Goal: Navigation & Orientation: Locate item on page

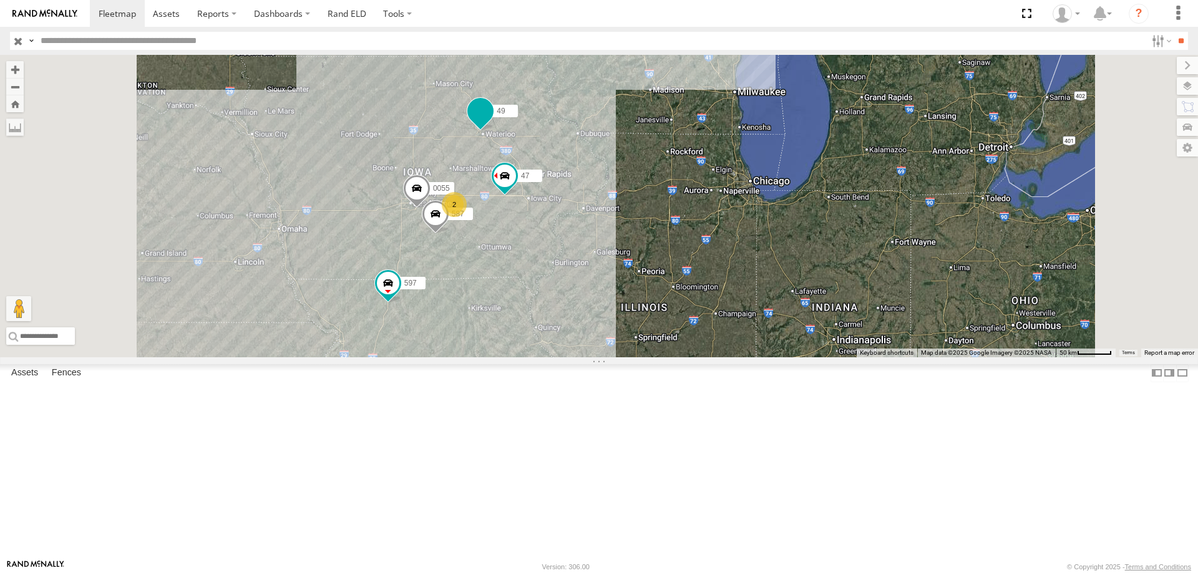
click at [492, 122] on span at bounding box center [480, 110] width 22 height 22
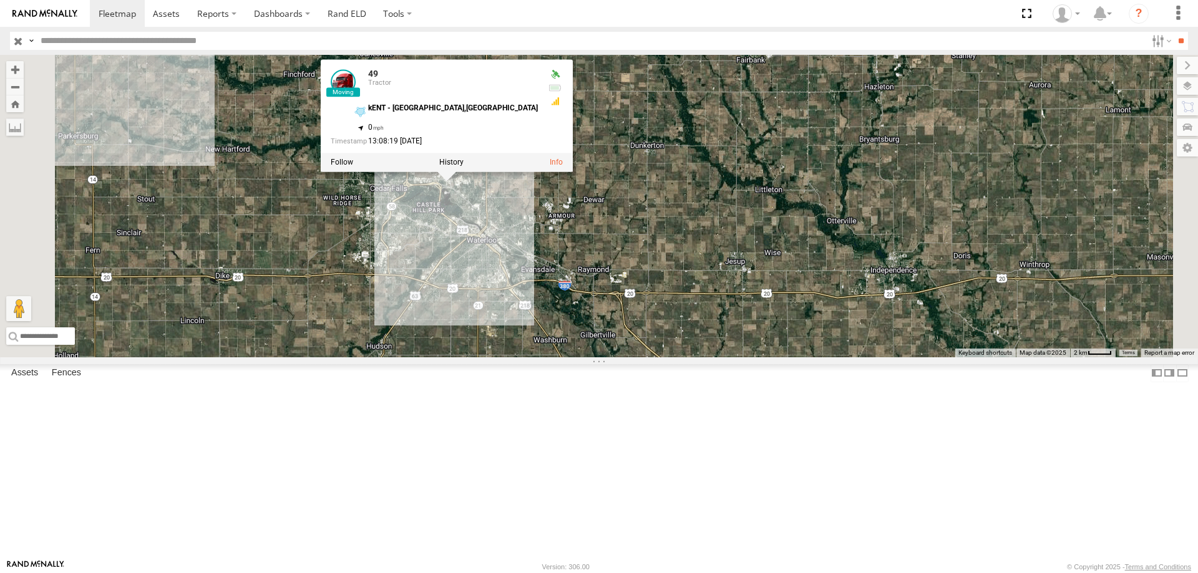
drag, startPoint x: 631, startPoint y: 197, endPoint x: 645, endPoint y: 370, distance: 173.4
click at [645, 357] on div "0055 47 49 597 587 49 Tractor kENT - [GEOGRAPHIC_DATA],[GEOGRAPHIC_DATA] 42.540…" at bounding box center [599, 206] width 1198 height 303
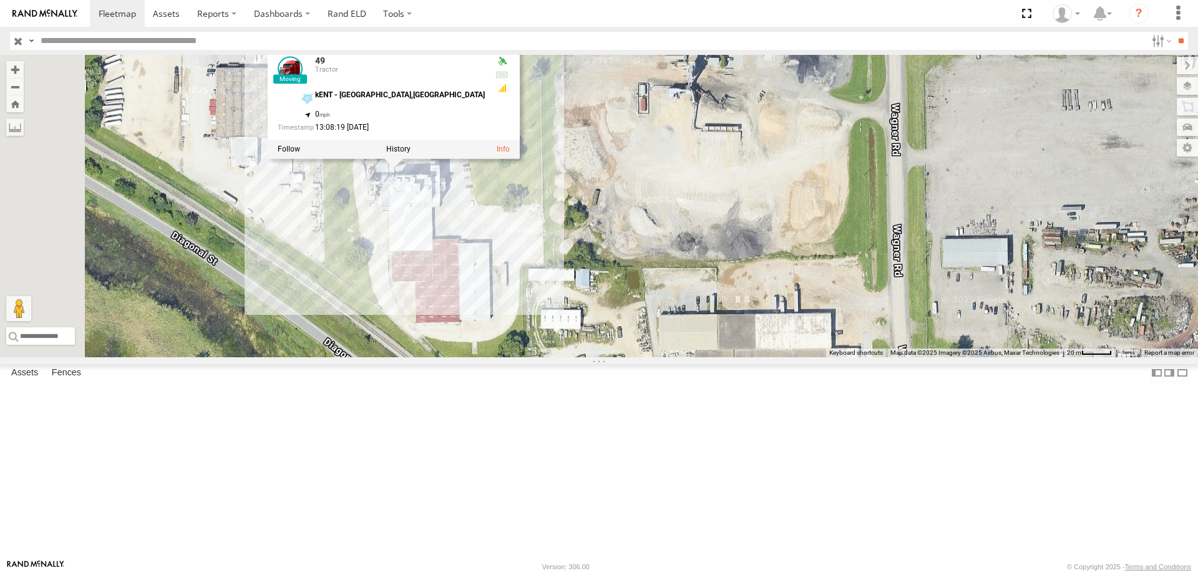
drag, startPoint x: 569, startPoint y: 290, endPoint x: 599, endPoint y: 317, distance: 40.2
click at [599, 317] on div "0055 47 49 597 587 49 Tractor kENT - [GEOGRAPHIC_DATA],[GEOGRAPHIC_DATA] 42.540…" at bounding box center [599, 206] width 1198 height 303
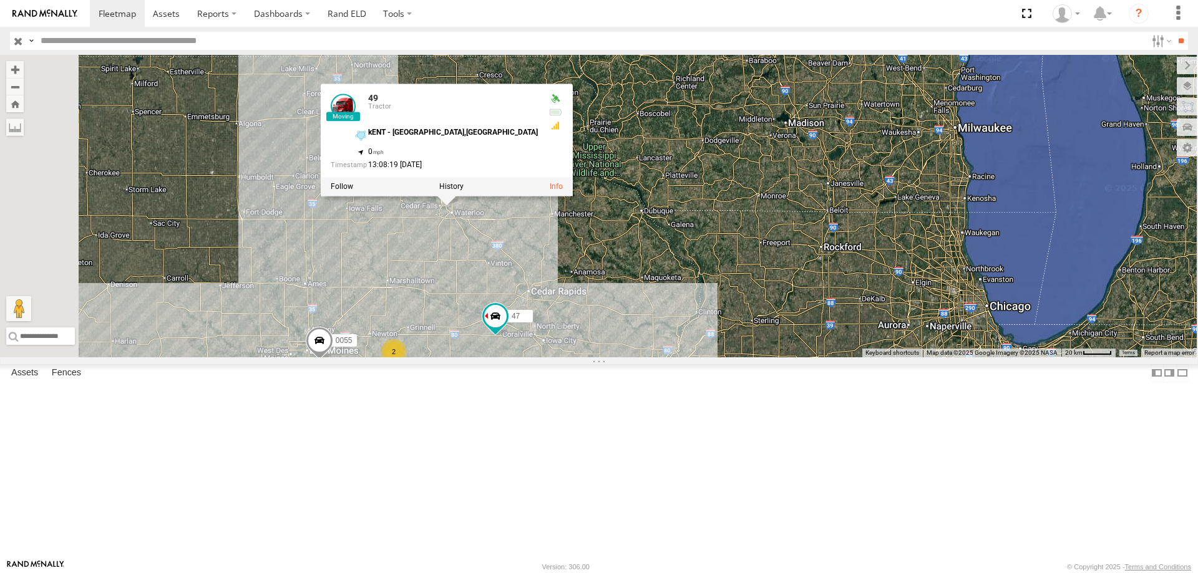
drag, startPoint x: 581, startPoint y: 429, endPoint x: 646, endPoint y: 276, distance: 165.5
click at [646, 276] on div "0055 47 49 597 587 49 Tractor kENT - [GEOGRAPHIC_DATA],[GEOGRAPHIC_DATA] 42.540…" at bounding box center [599, 206] width 1198 height 303
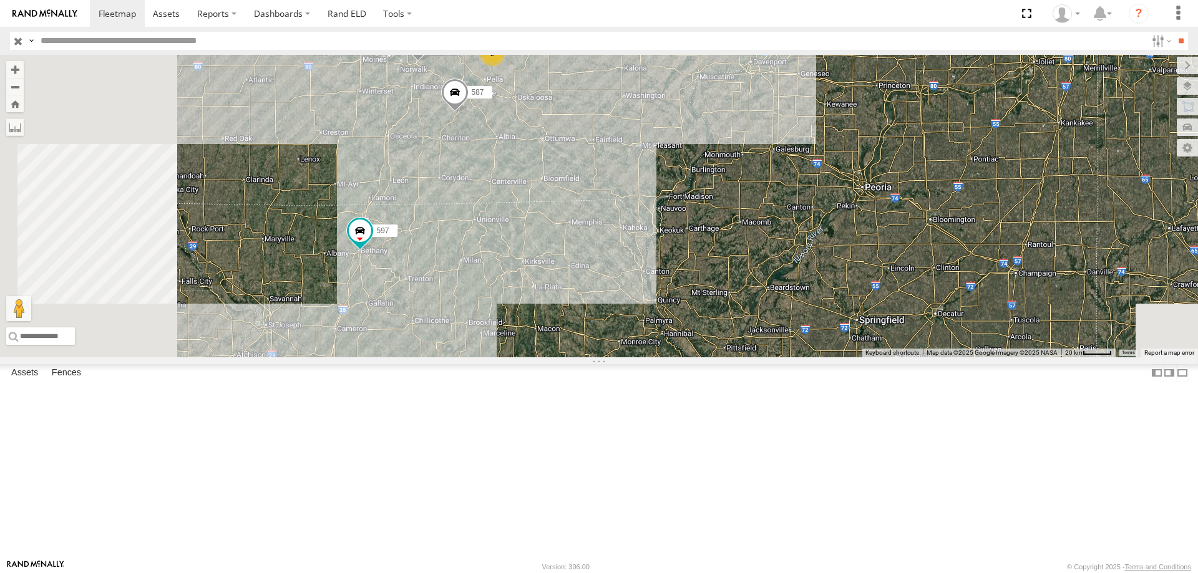
drag, startPoint x: 571, startPoint y: 435, endPoint x: 605, endPoint y: 273, distance: 166.3
click at [605, 273] on div "0055 47 49 597 587 49 Tractor kENT - [GEOGRAPHIC_DATA],[GEOGRAPHIC_DATA] 42.540…" at bounding box center [599, 206] width 1198 height 303
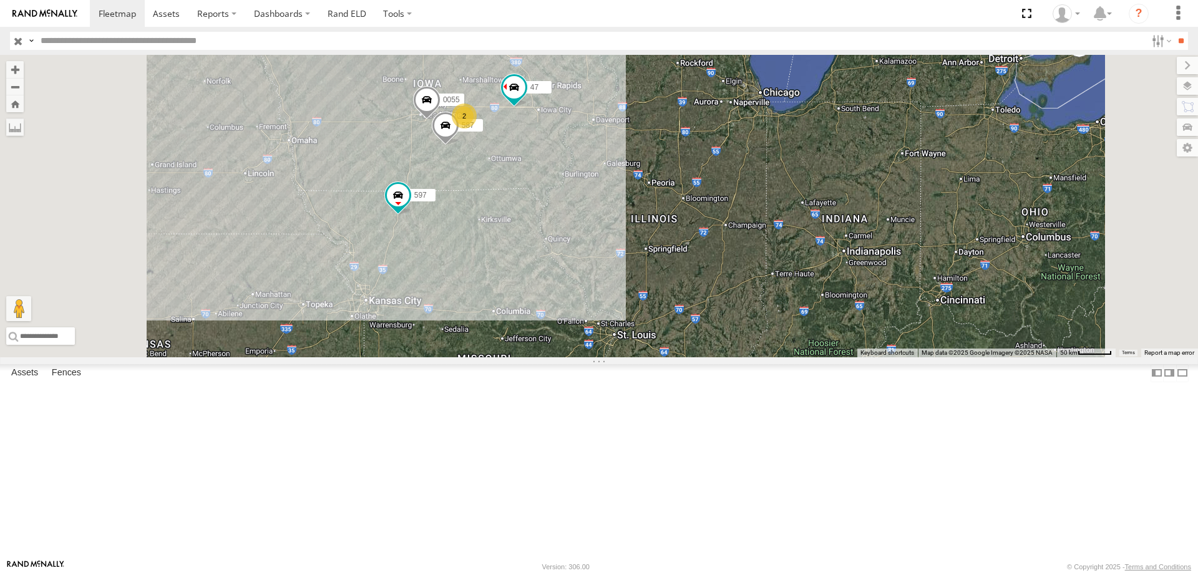
drag, startPoint x: 729, startPoint y: 301, endPoint x: 719, endPoint y: 354, distance: 54.1
click at [719, 354] on div "0055 47 49 597 587 49 Tractor kENT - [GEOGRAPHIC_DATA],[GEOGRAPHIC_DATA] 42.540…" at bounding box center [599, 206] width 1198 height 303
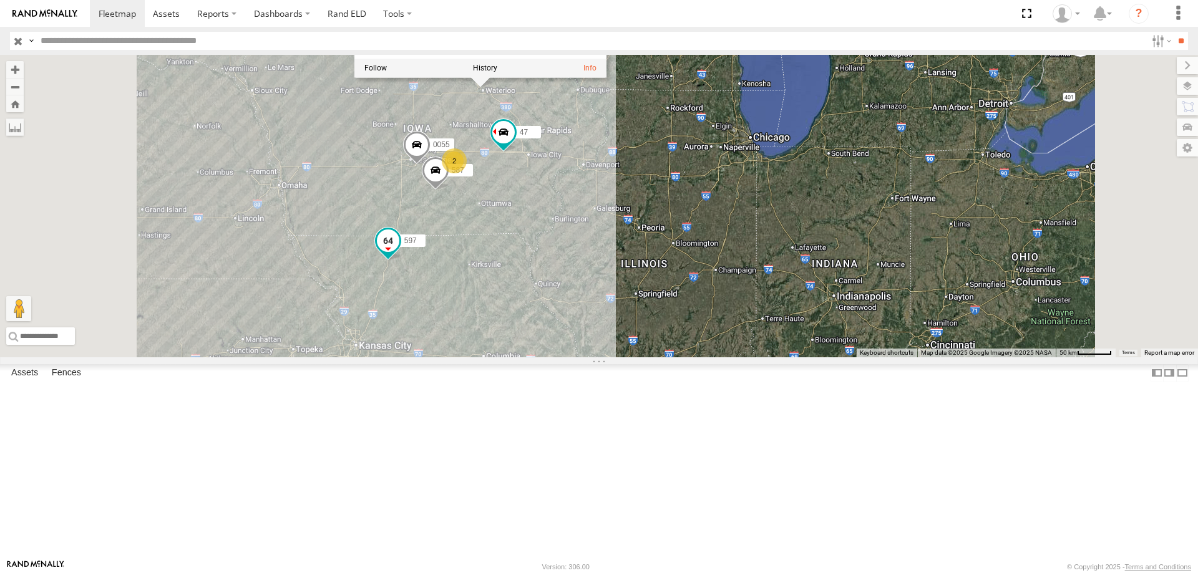
click at [399, 252] on span at bounding box center [388, 241] width 22 height 22
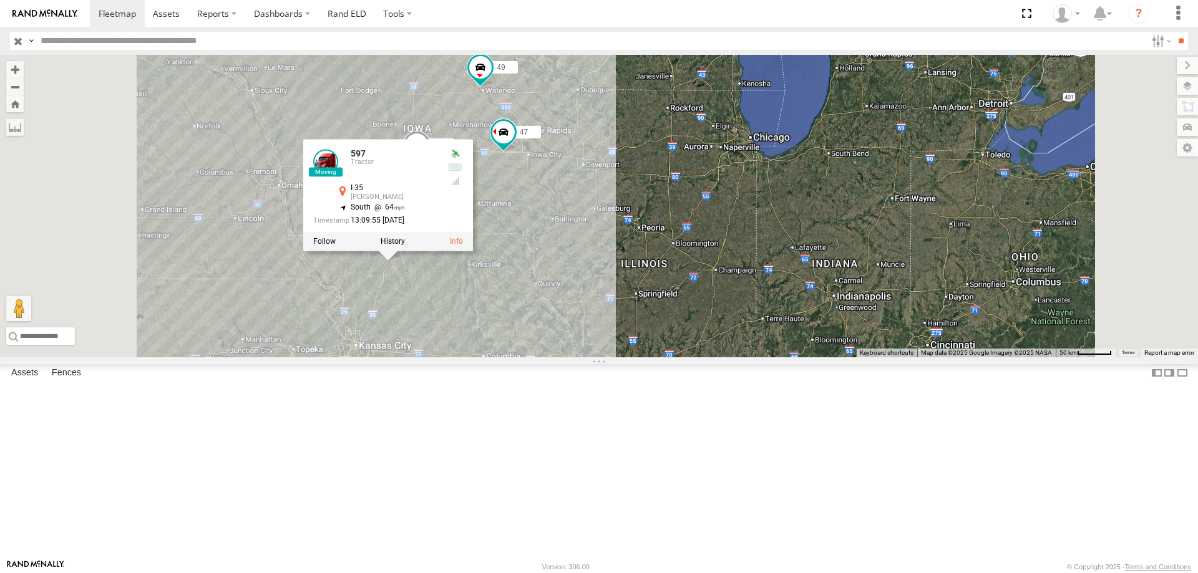
click at [663, 357] on div "0055 47 49 597 587 2 597 Tractor I-35 [PERSON_NAME] 40.24764 , -94.01304 South …" at bounding box center [599, 206] width 1198 height 303
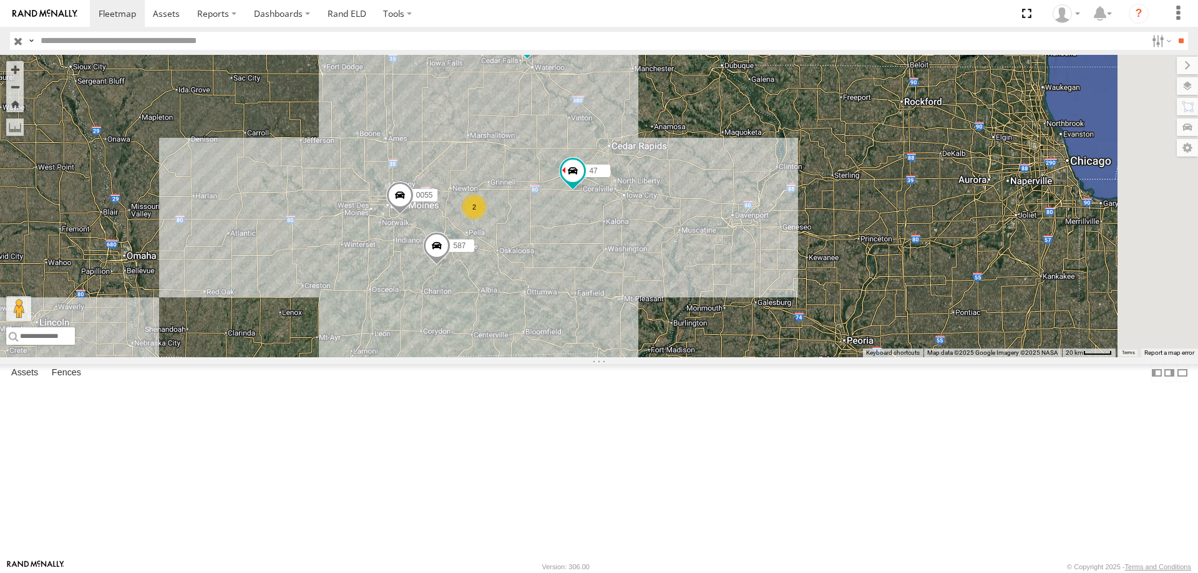
drag, startPoint x: 620, startPoint y: 313, endPoint x: 566, endPoint y: 432, distance: 130.7
click at [566, 357] on div "0055 47 49 597 587 2" at bounding box center [599, 206] width 1198 height 303
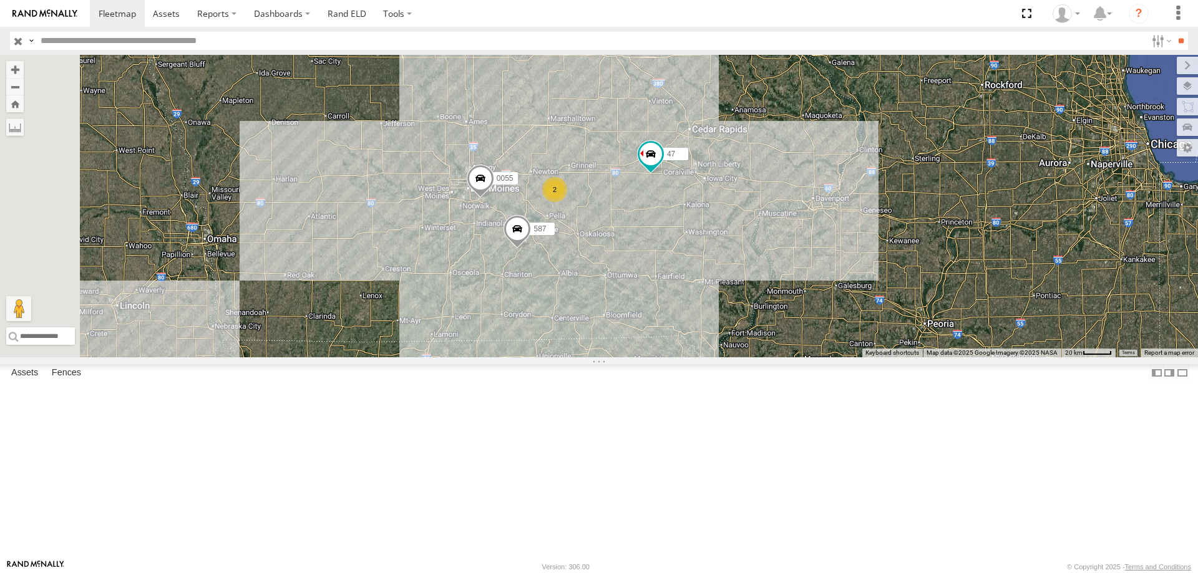
click at [711, 207] on div "0055 47 49 597 587 2" at bounding box center [599, 206] width 1198 height 303
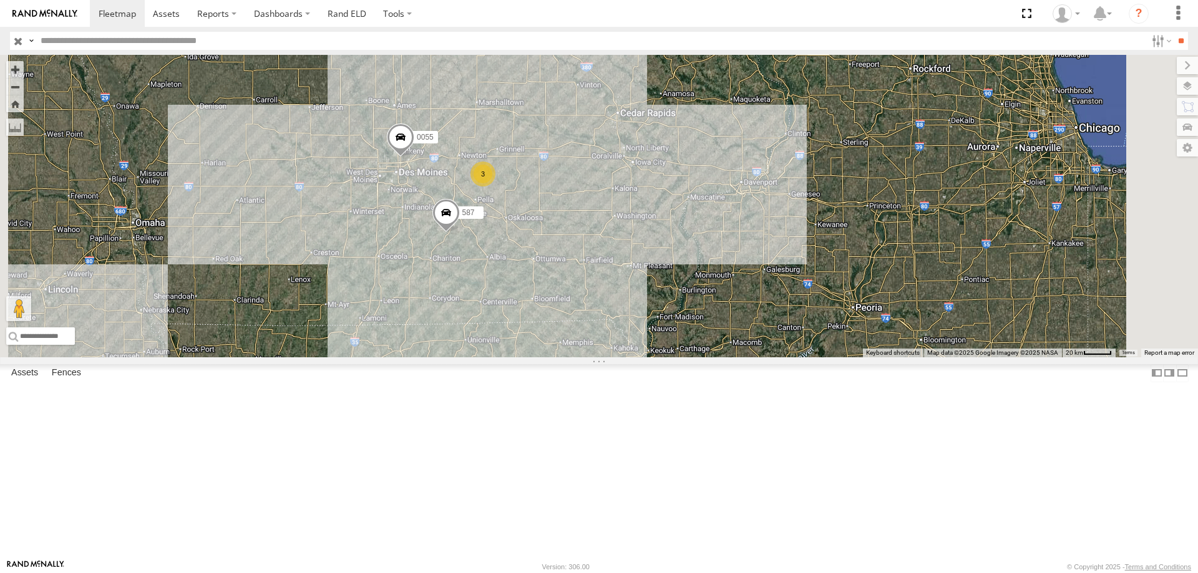
drag, startPoint x: 656, startPoint y: 167, endPoint x: 652, endPoint y: 182, distance: 15.0
click at [652, 182] on div "0055 587 3 49 597" at bounding box center [599, 206] width 1198 height 303
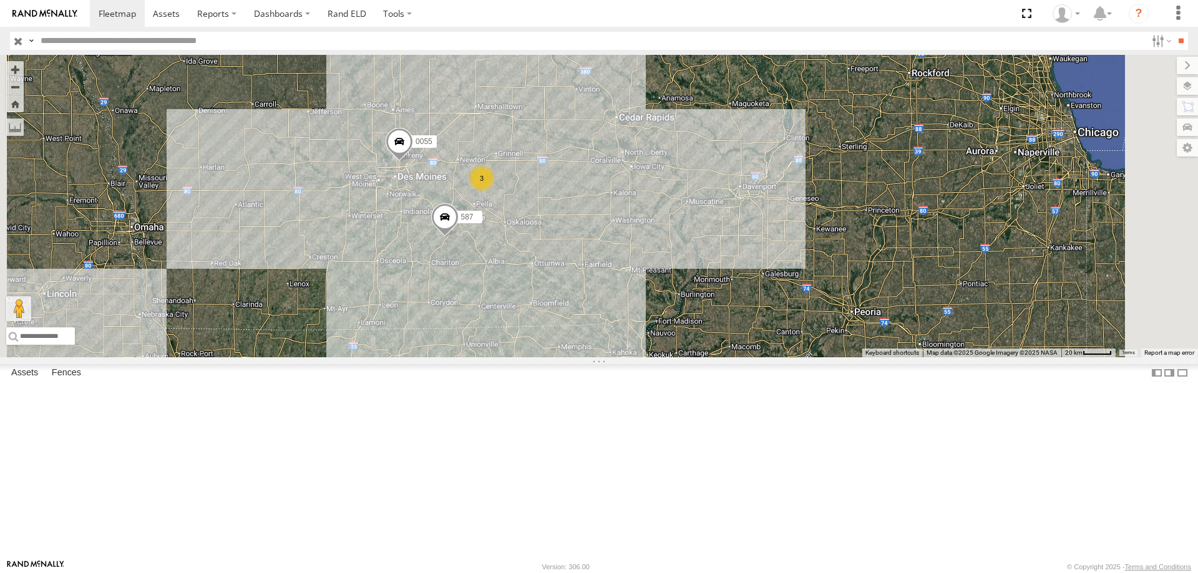
drag, startPoint x: 605, startPoint y: 143, endPoint x: 606, endPoint y: 182, distance: 39.3
click at [606, 182] on div "0055 587 3 49 597" at bounding box center [599, 206] width 1198 height 303
